Goal: Navigation & Orientation: Go to known website

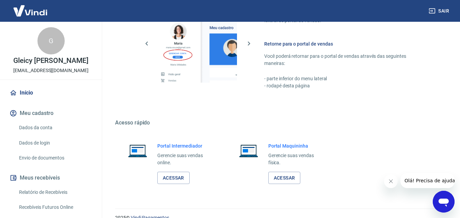
scroll to position [475, 0]
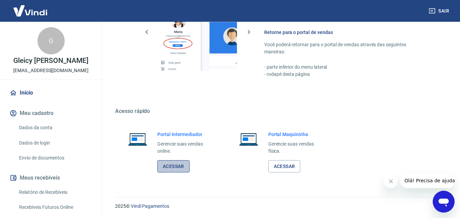
click at [172, 163] on link "Acessar" at bounding box center [173, 166] width 32 height 13
